Goal: Transaction & Acquisition: Purchase product/service

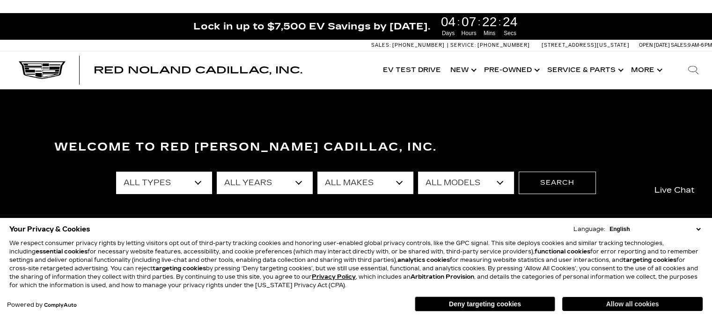
click at [632, 303] on button "Allow all cookies" at bounding box center [632, 304] width 140 height 14
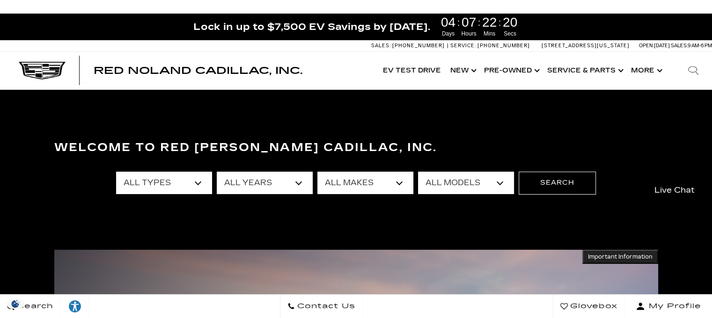
click at [197, 180] on select "All Types New Used Certified Used Demo" at bounding box center [164, 183] width 96 height 22
select select "New"
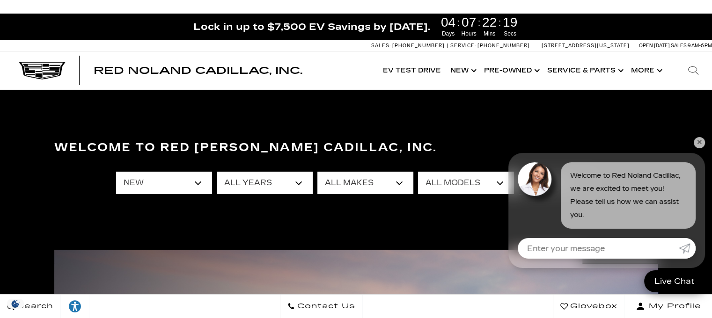
click at [116, 172] on select "All Types New Used Certified Used Demo" at bounding box center [164, 183] width 96 height 22
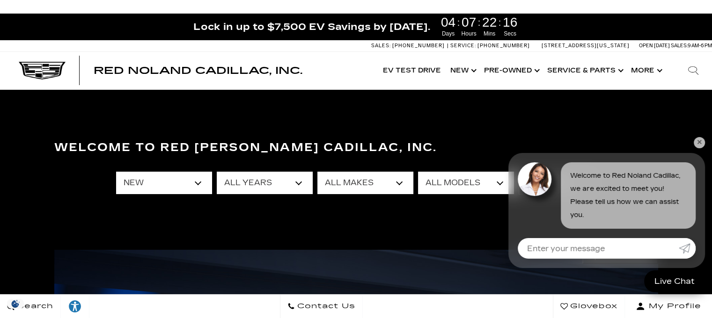
click at [696, 140] on link "✕" at bounding box center [698, 142] width 11 height 11
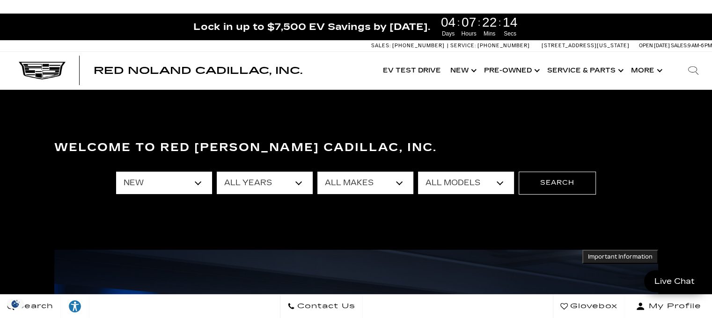
click at [400, 181] on select "All Makes Cadillac" at bounding box center [365, 183] width 96 height 22
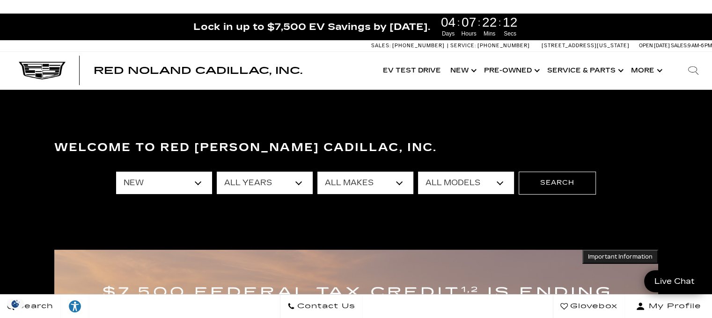
click at [453, 187] on select "All Models CT4 CT5-V Escalade Escalade ESV ESCALADE IQ ESCALADE IQL LYRIQ OPTIQ…" at bounding box center [466, 183] width 96 height 22
select select "XT5"
click at [418, 172] on select "All Models CT4 CT5-V Escalade Escalade ESV ESCALADE IQ ESCALADE IQL LYRIQ OPTIQ…" at bounding box center [466, 183] width 96 height 22
click at [541, 177] on button "Search" at bounding box center [556, 183] width 77 height 22
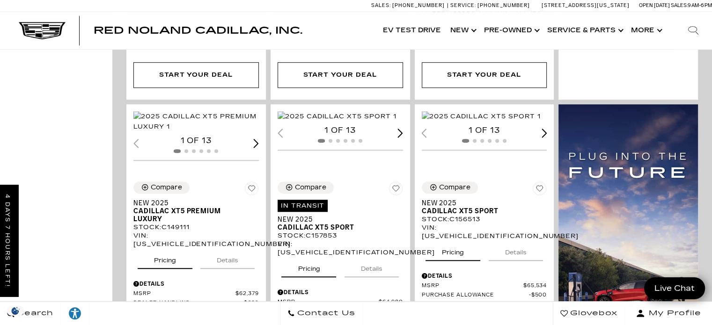
scroll to position [612, 0]
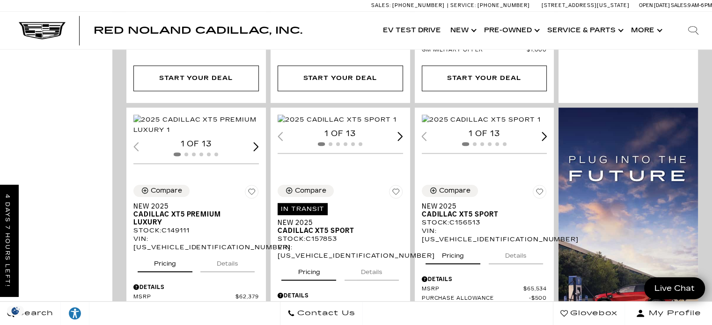
drag, startPoint x: 0, startPoint y: 0, endPoint x: 716, endPoint y: 94, distance: 722.4
click at [516, 115] on img "1 / 2" at bounding box center [481, 120] width 119 height 10
